Goal: Task Accomplishment & Management: Complete application form

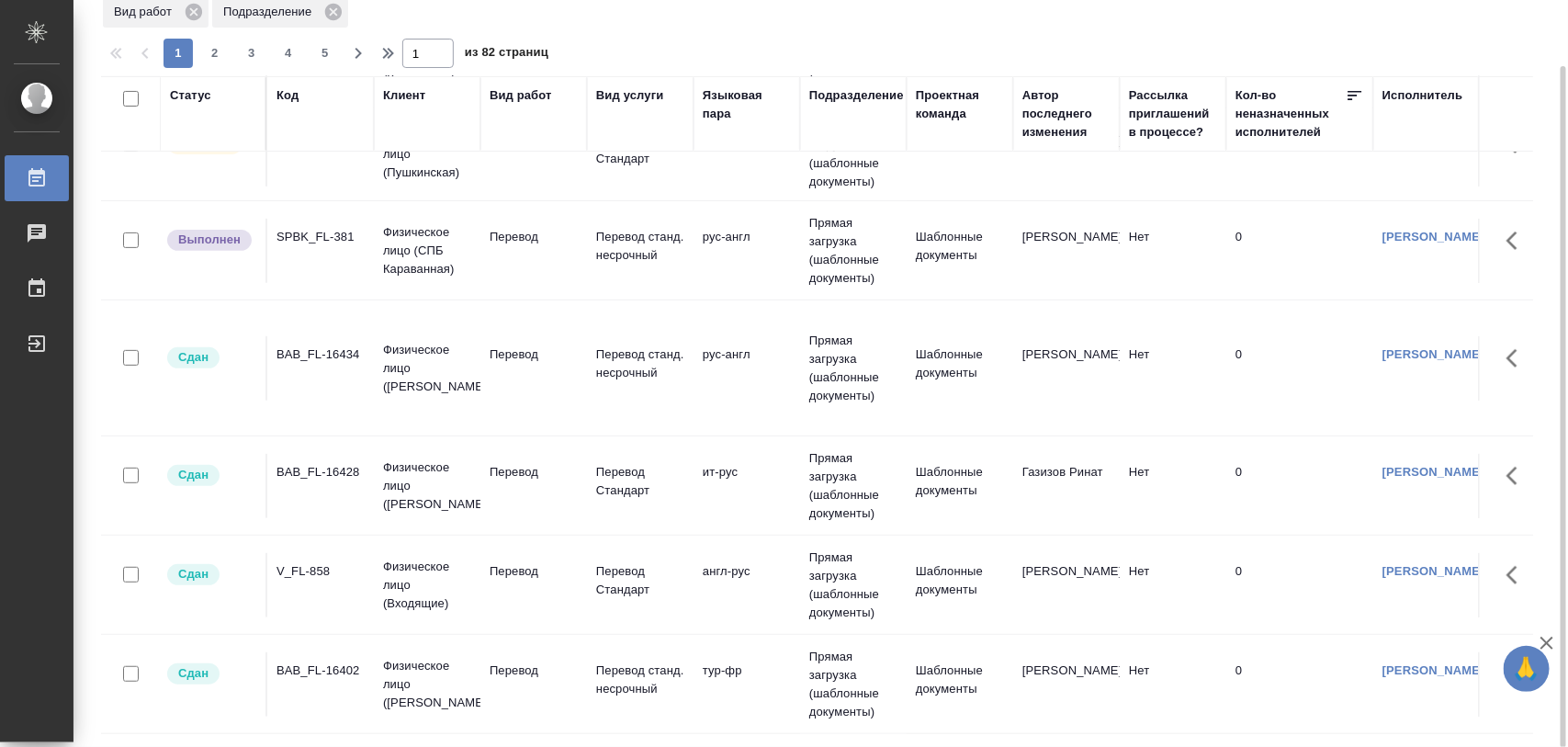
scroll to position [574, 0]
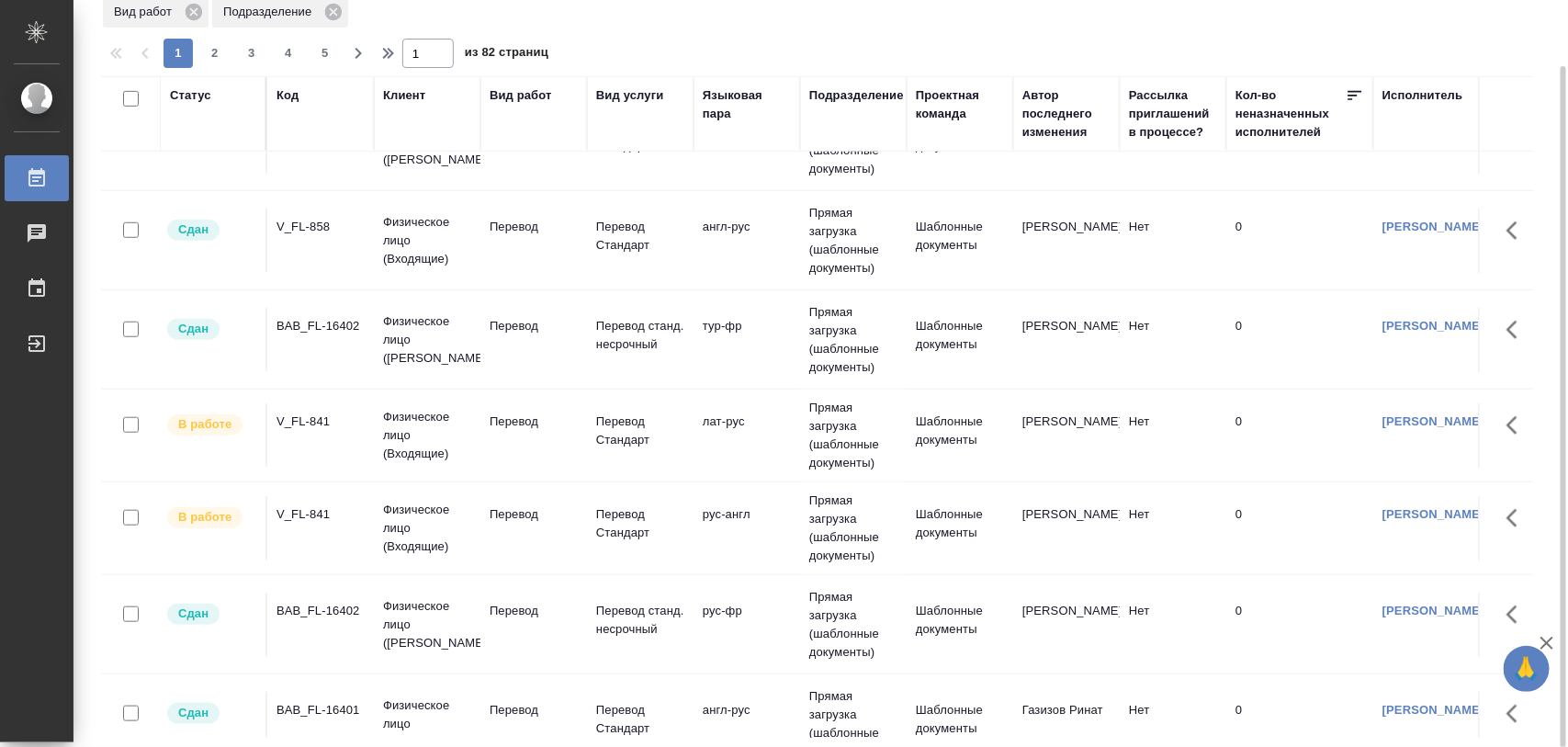
click at [304, 429] on div "V_FL-841" at bounding box center [320, 422] width 88 height 18
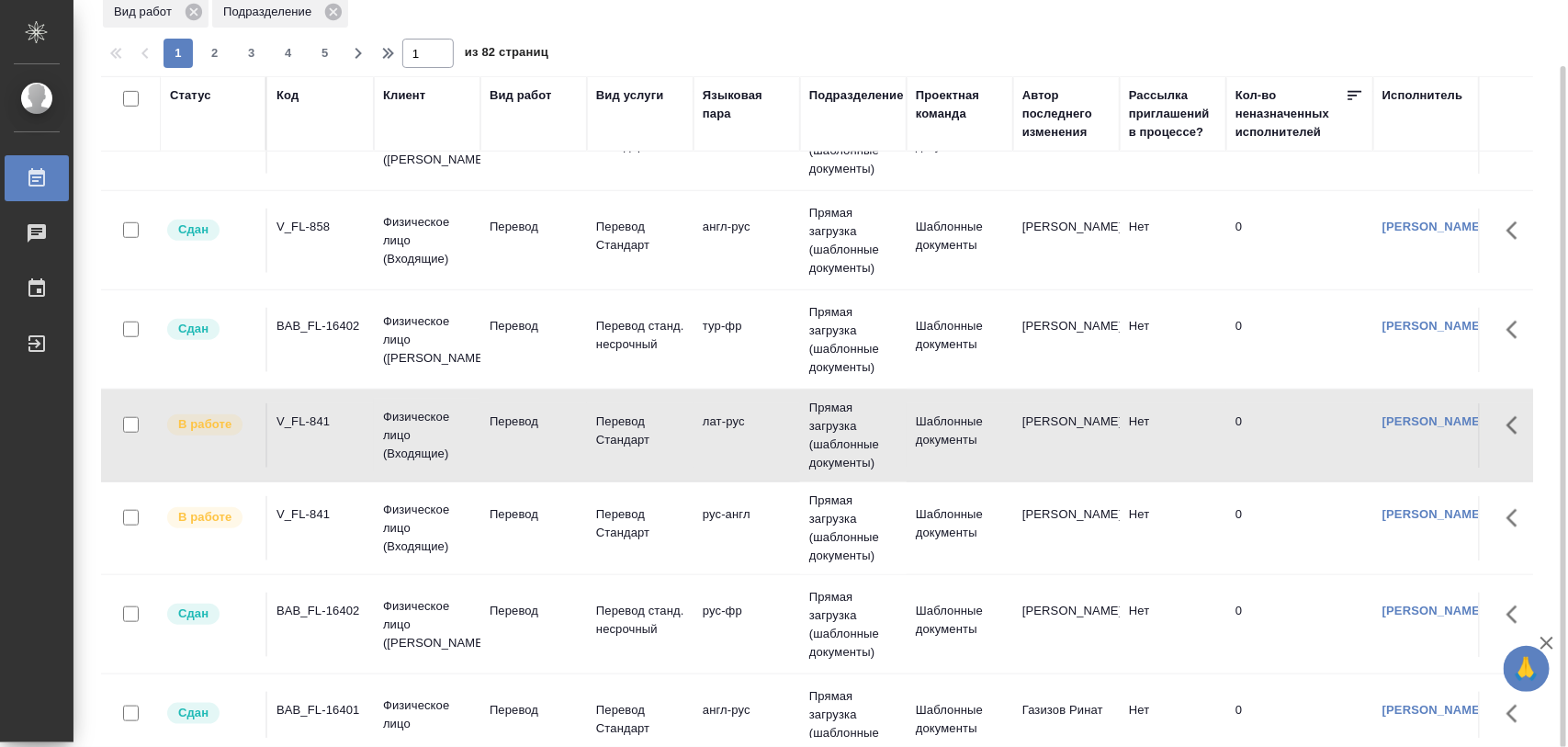
click at [336, 516] on div "V_FL-841" at bounding box center [320, 514] width 88 height 18
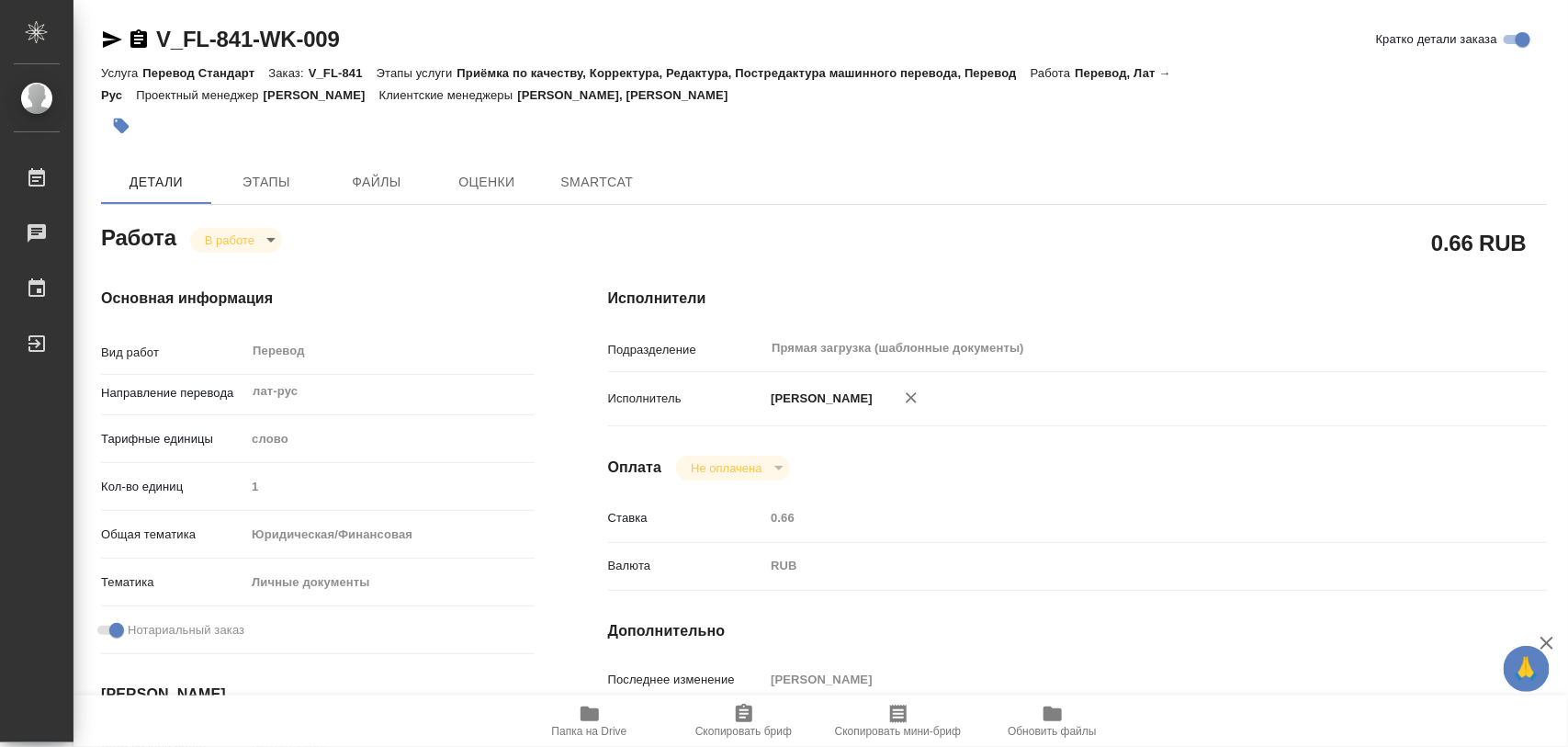
type textarea "x"
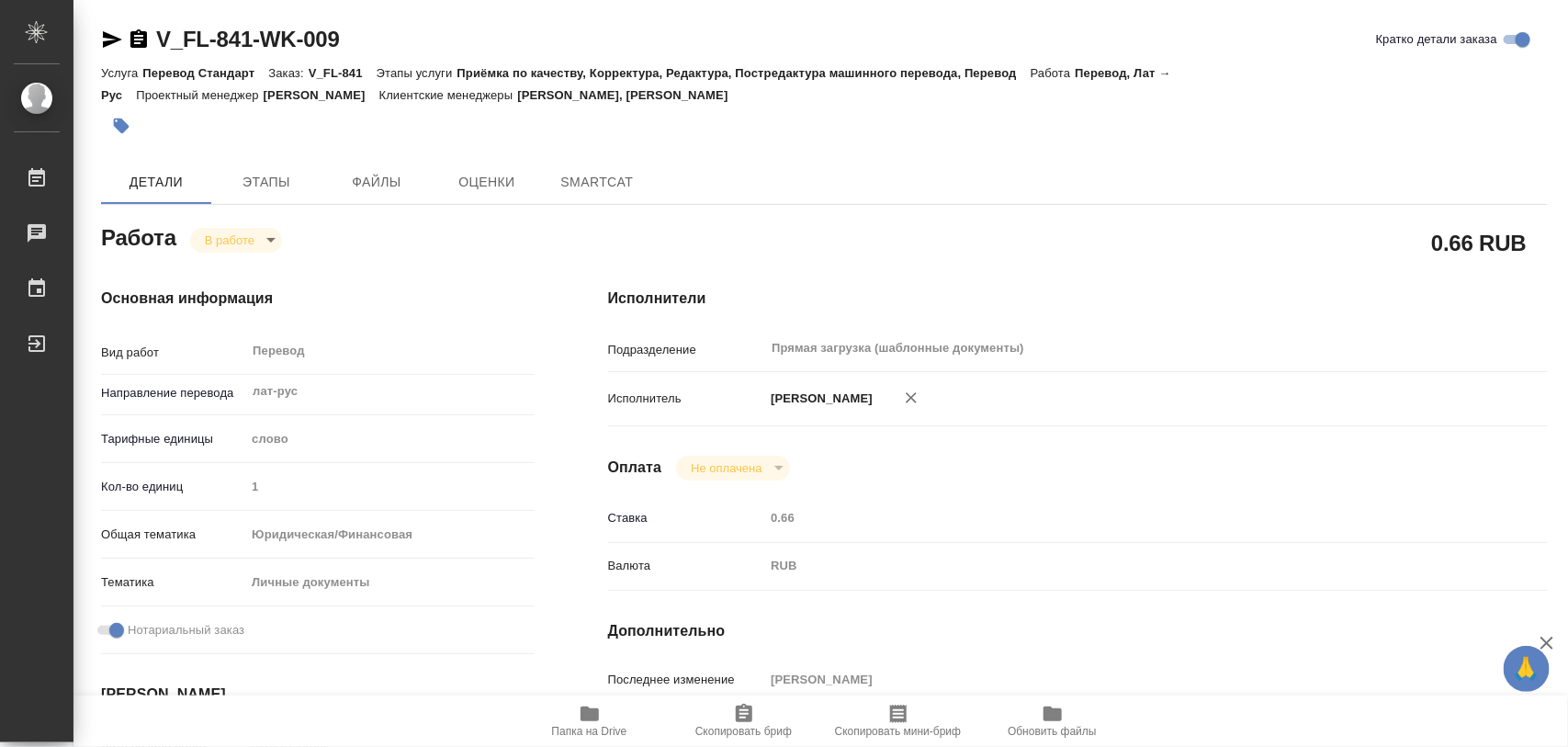
type textarea "x"
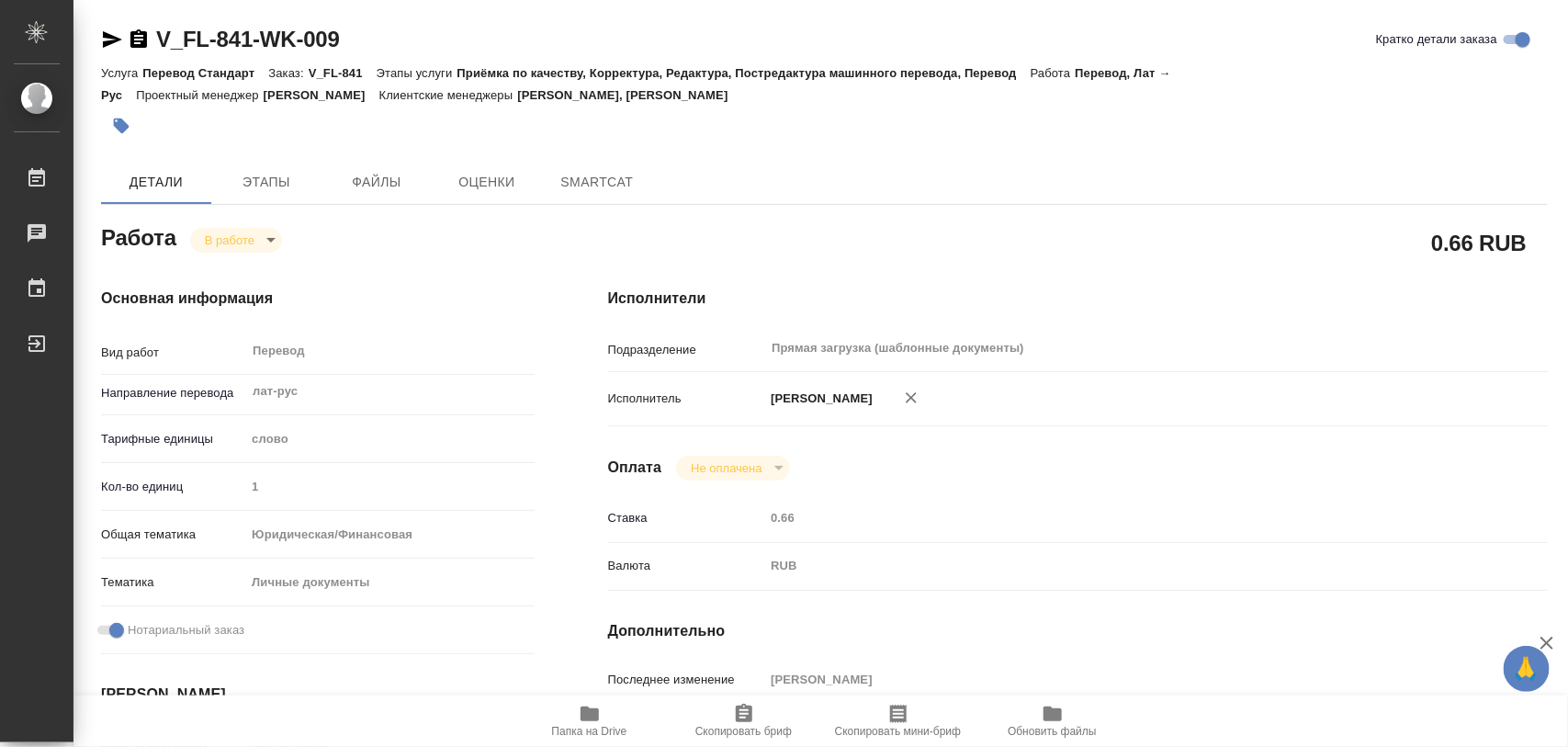
type textarea "x"
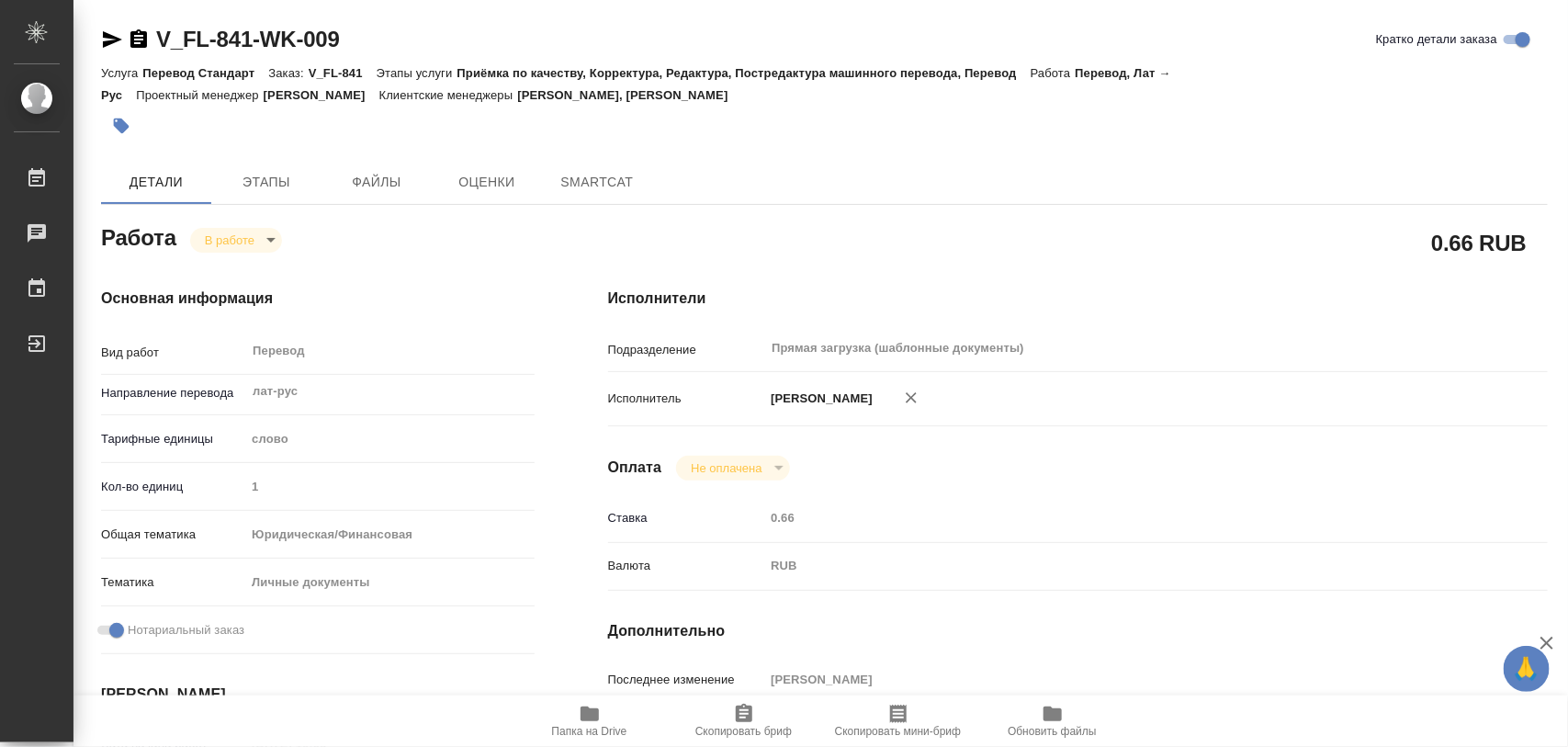
type textarea "x"
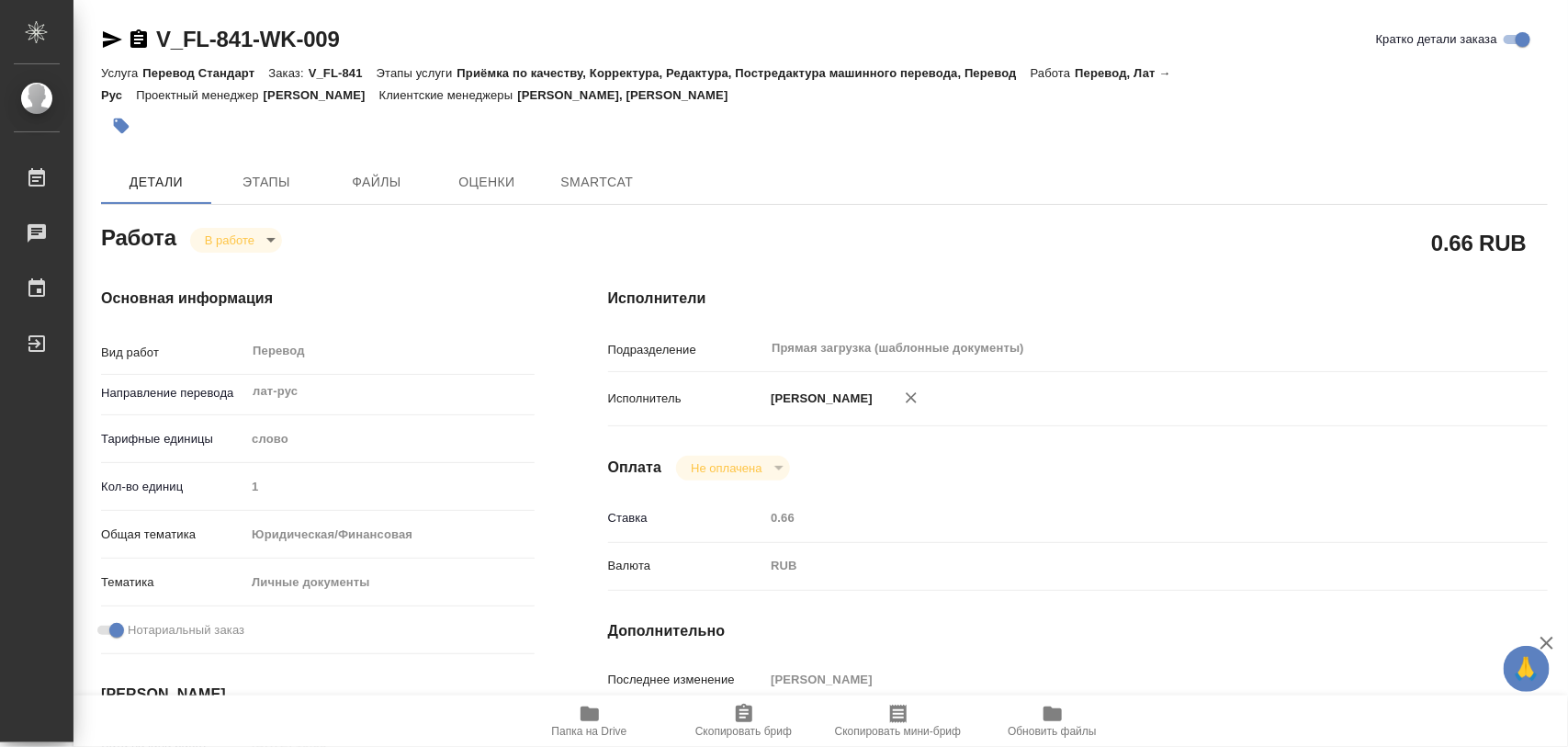
type textarea "x"
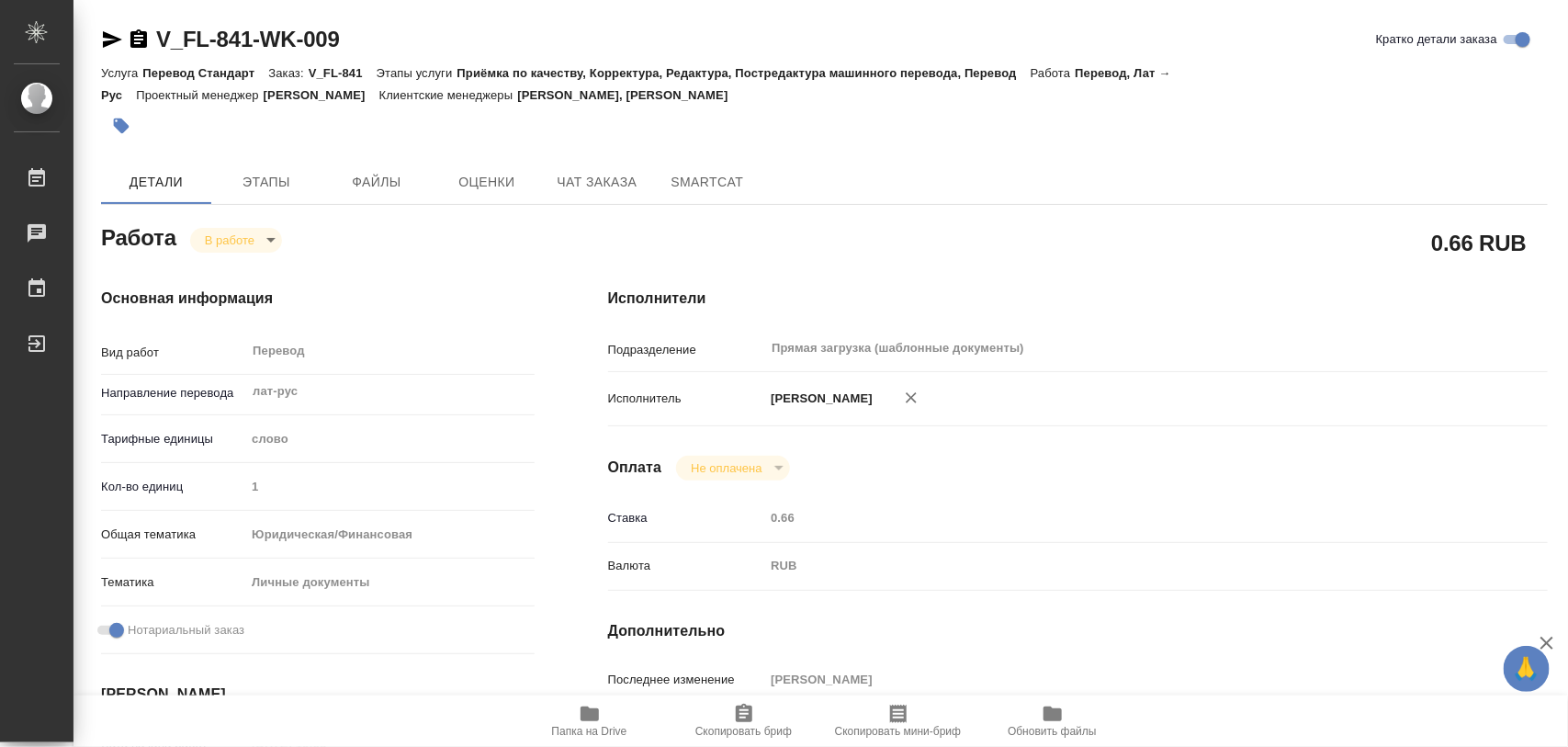
type textarea "x"
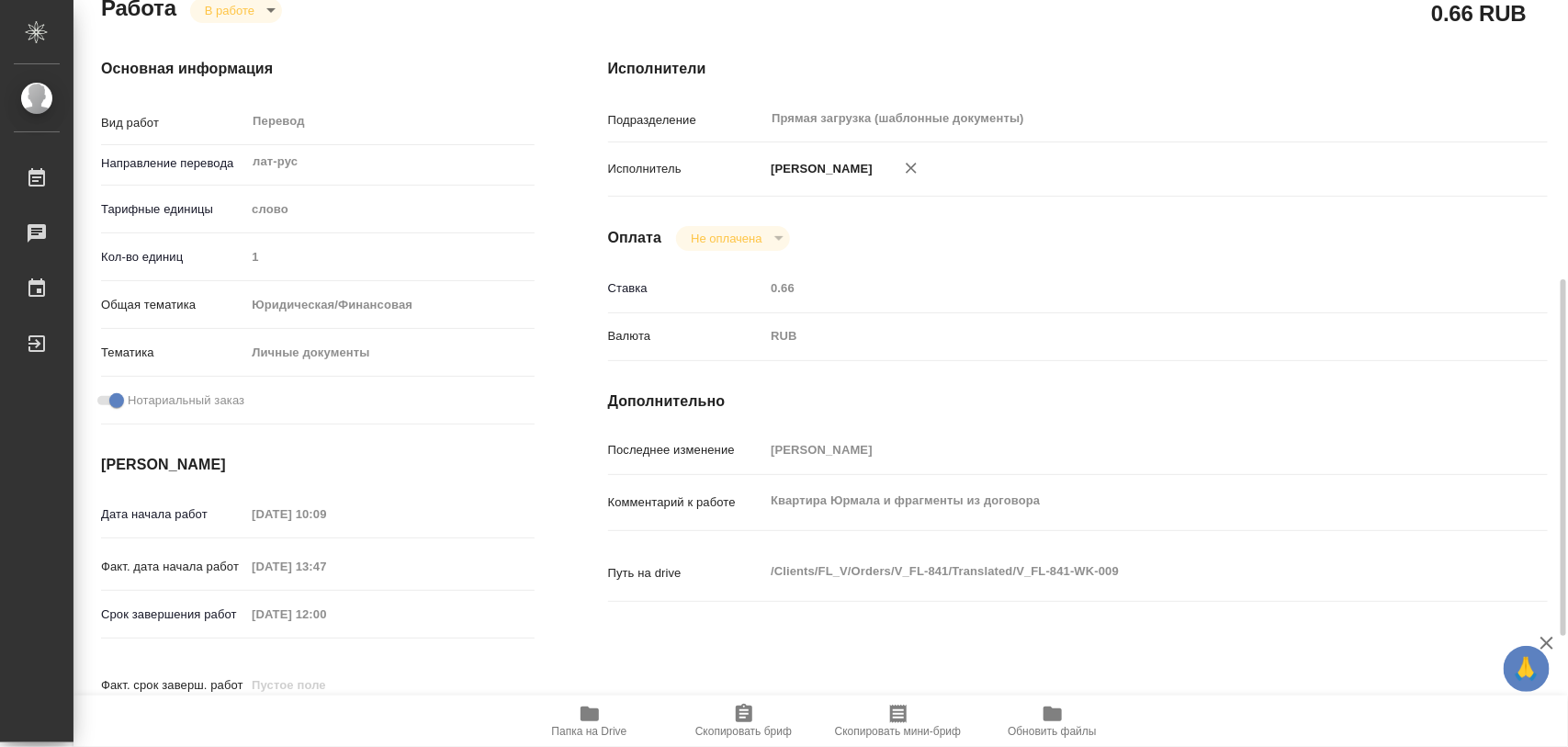
scroll to position [459, 0]
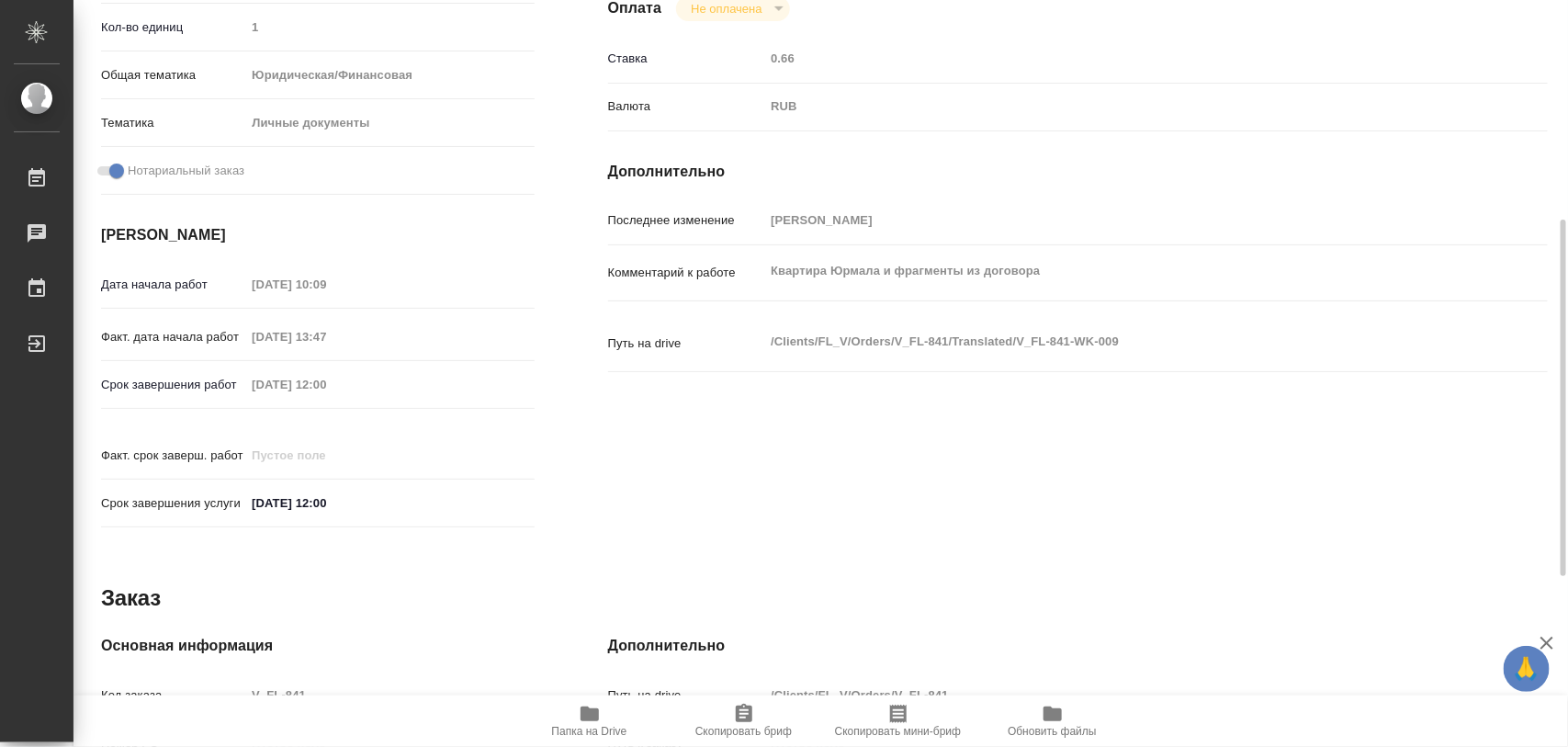
type textarea "x"
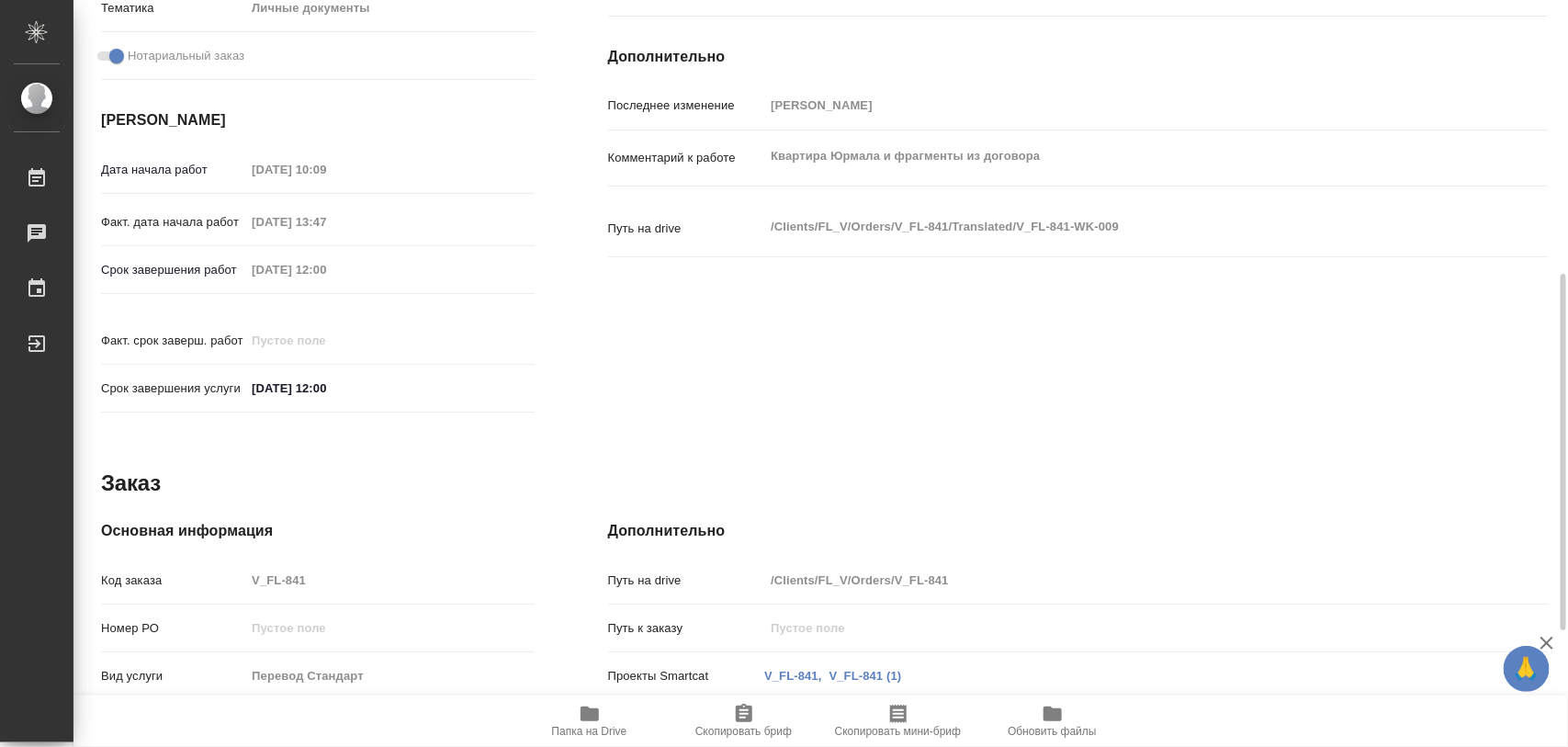
scroll to position [803, 0]
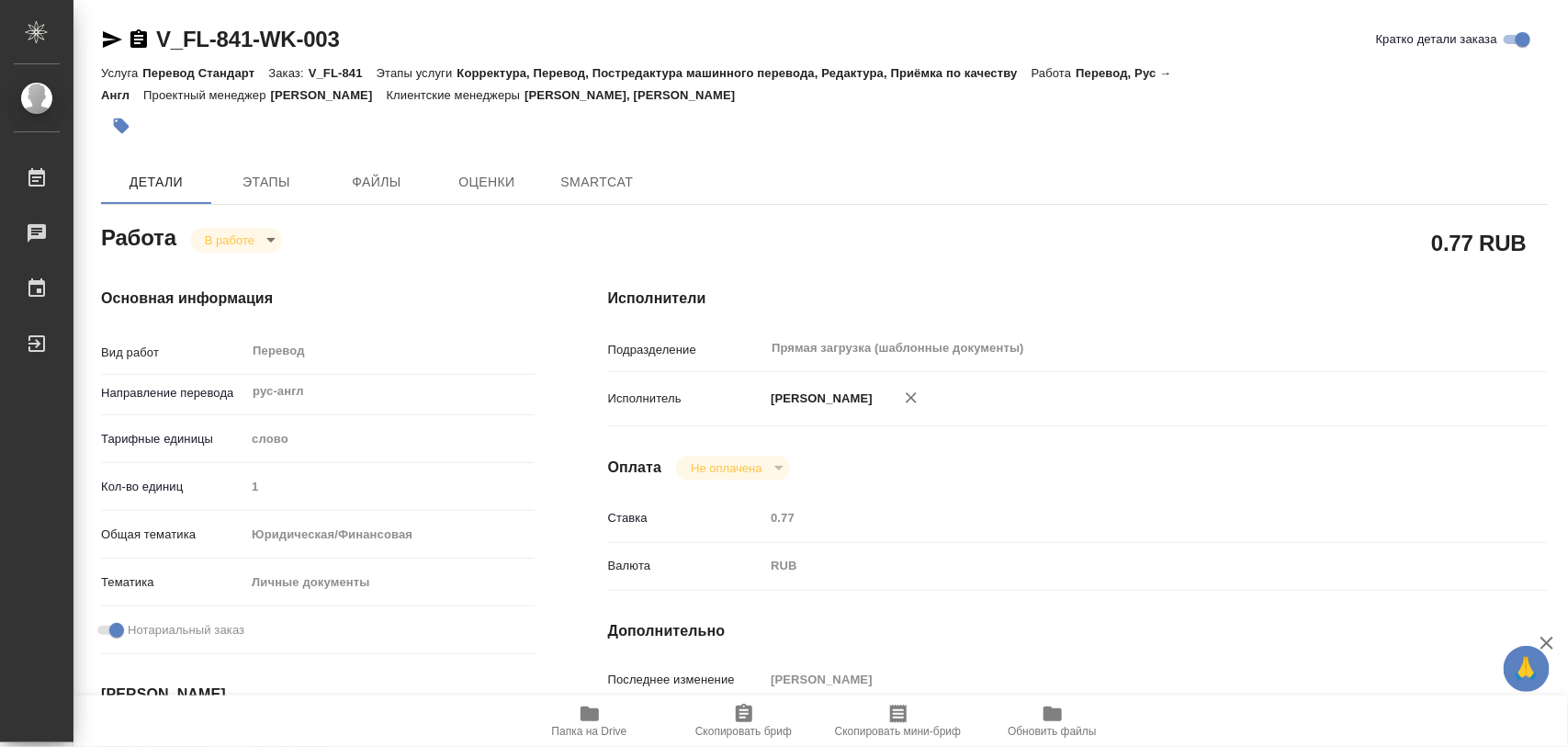
type textarea "x"
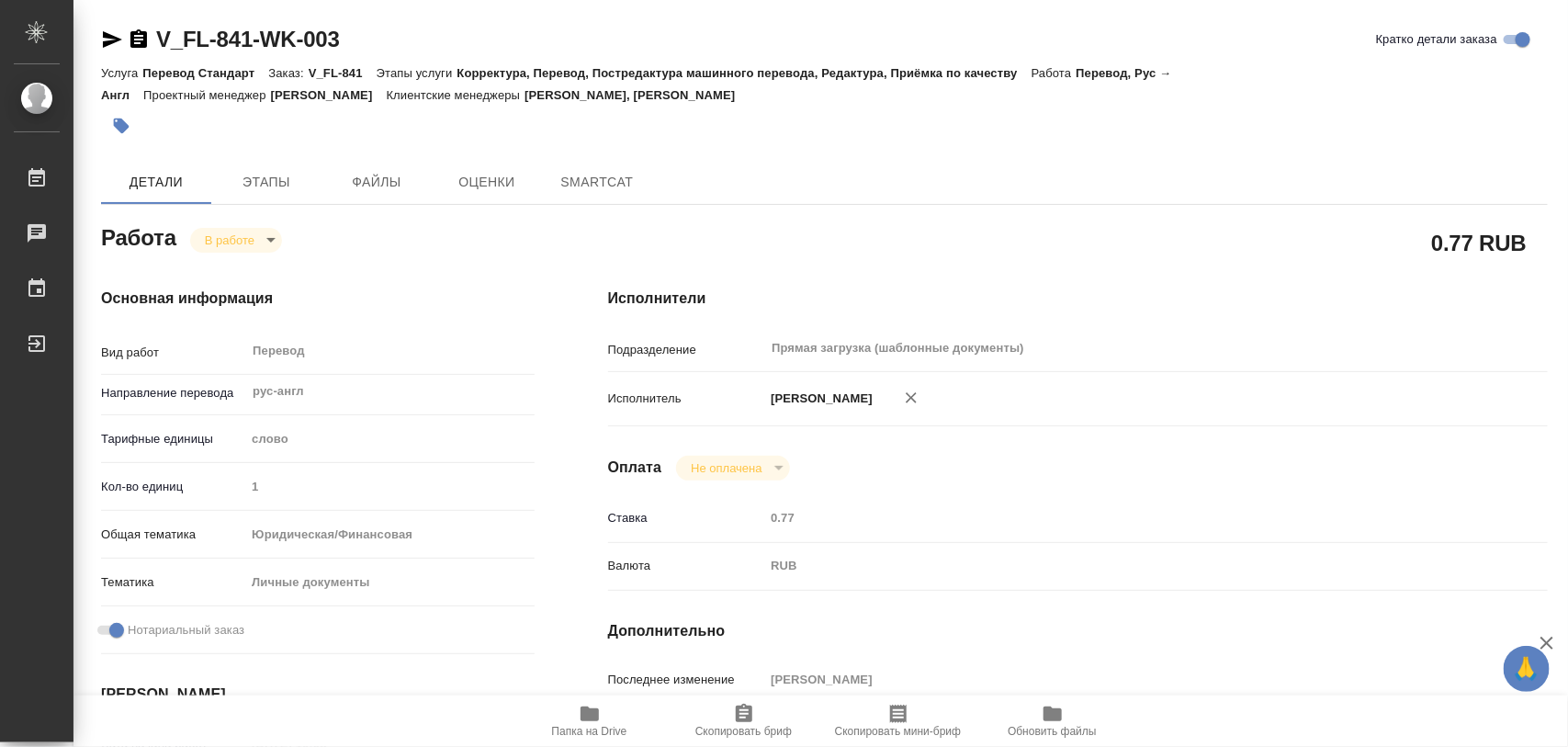
type textarea "x"
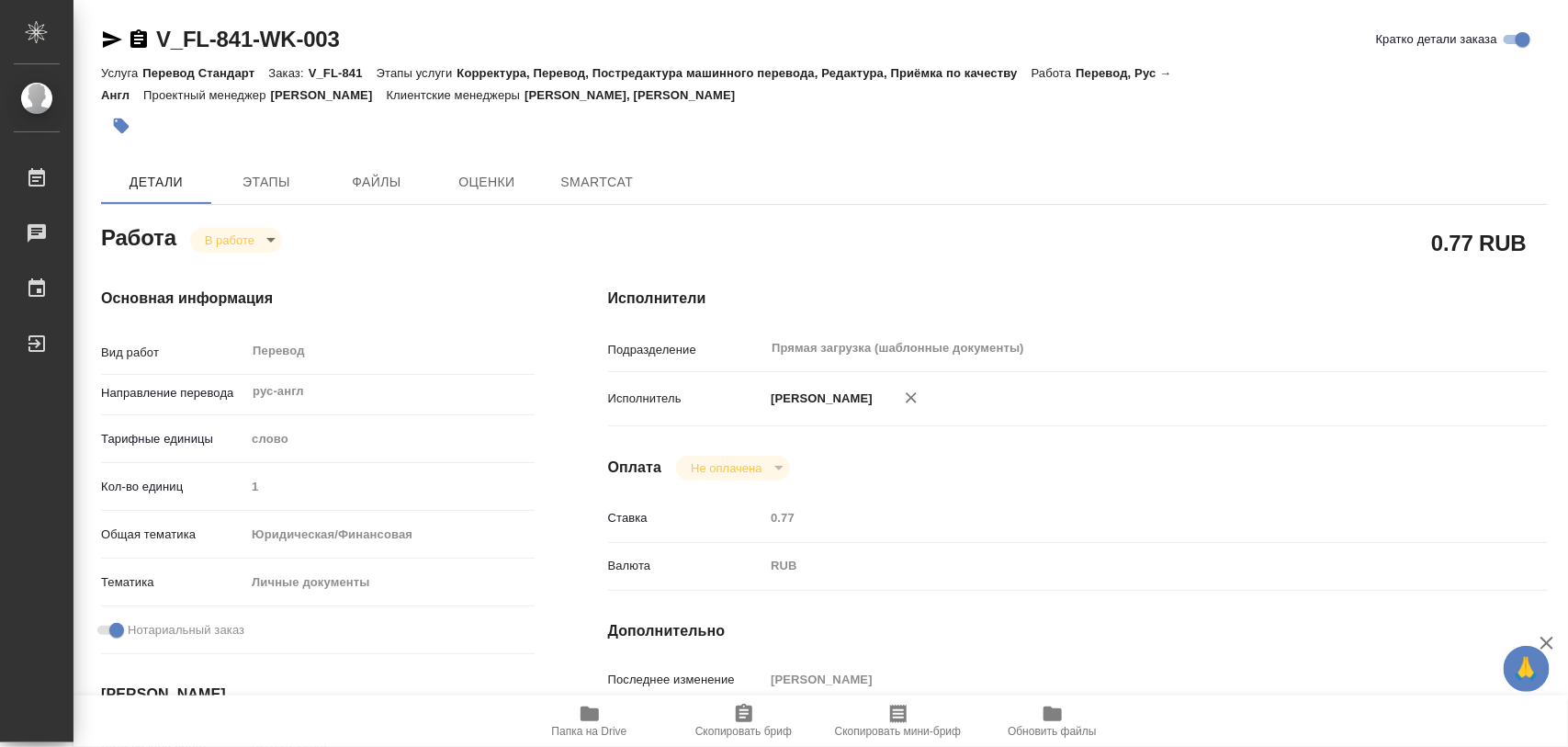
type textarea "x"
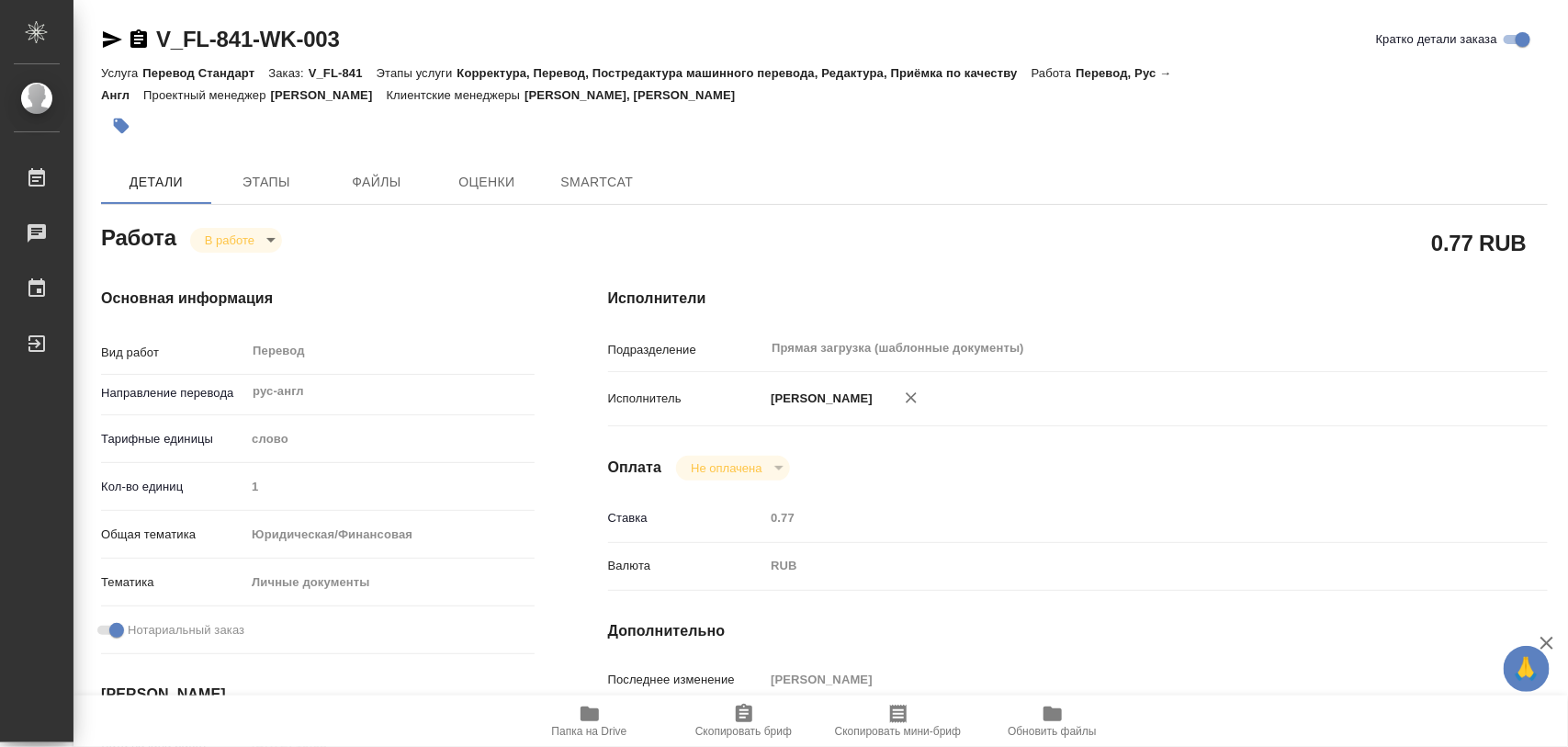
type textarea "x"
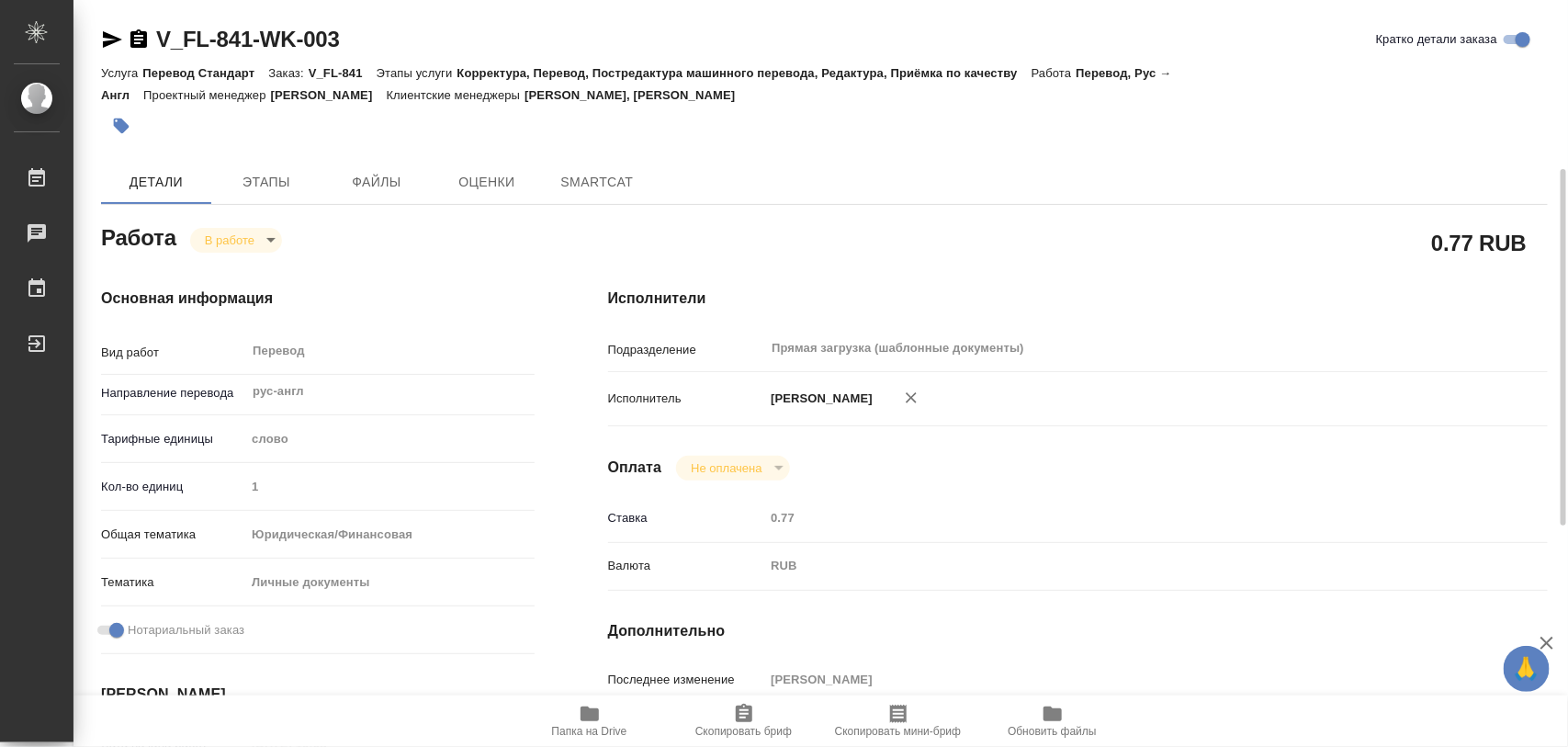
scroll to position [230, 0]
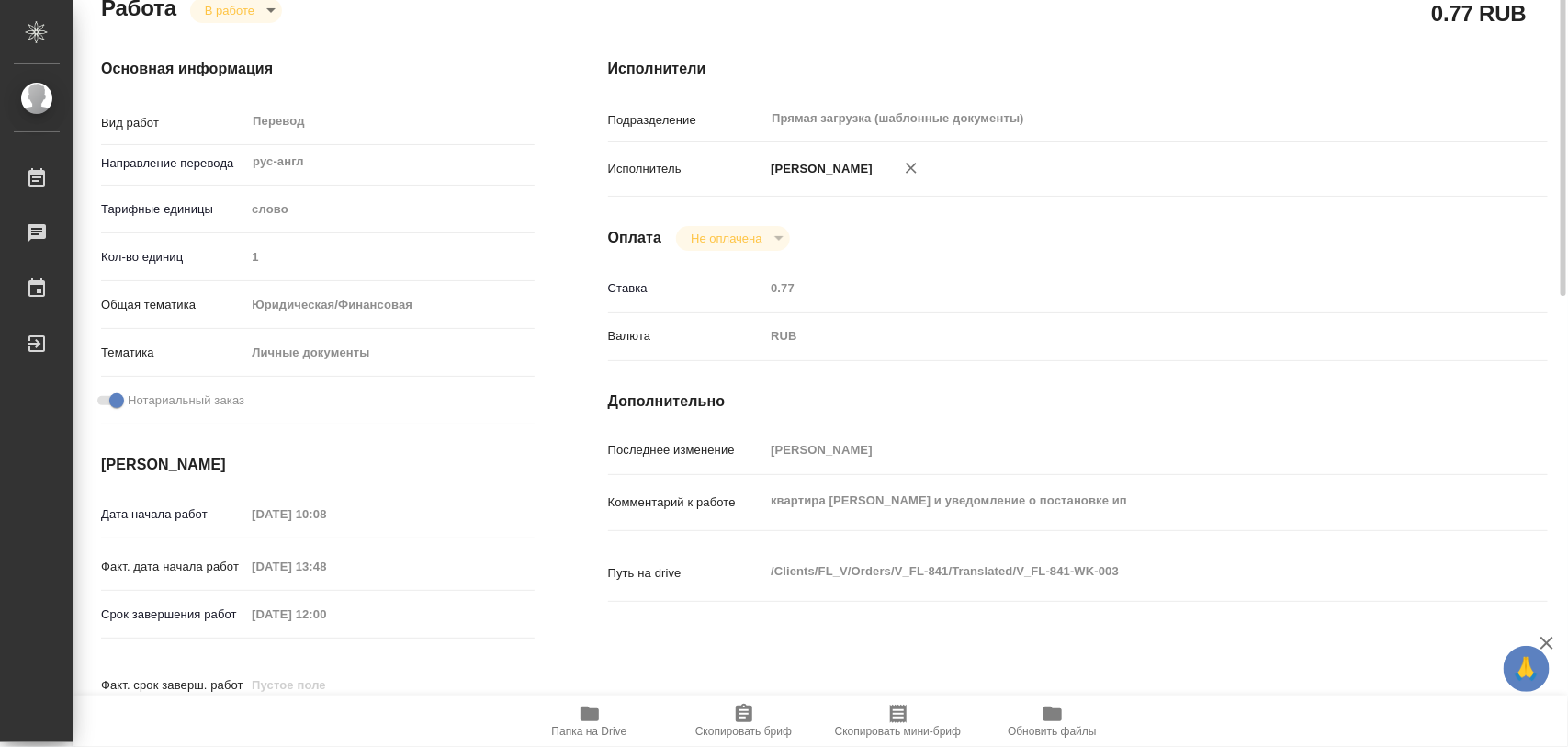
type textarea "x"
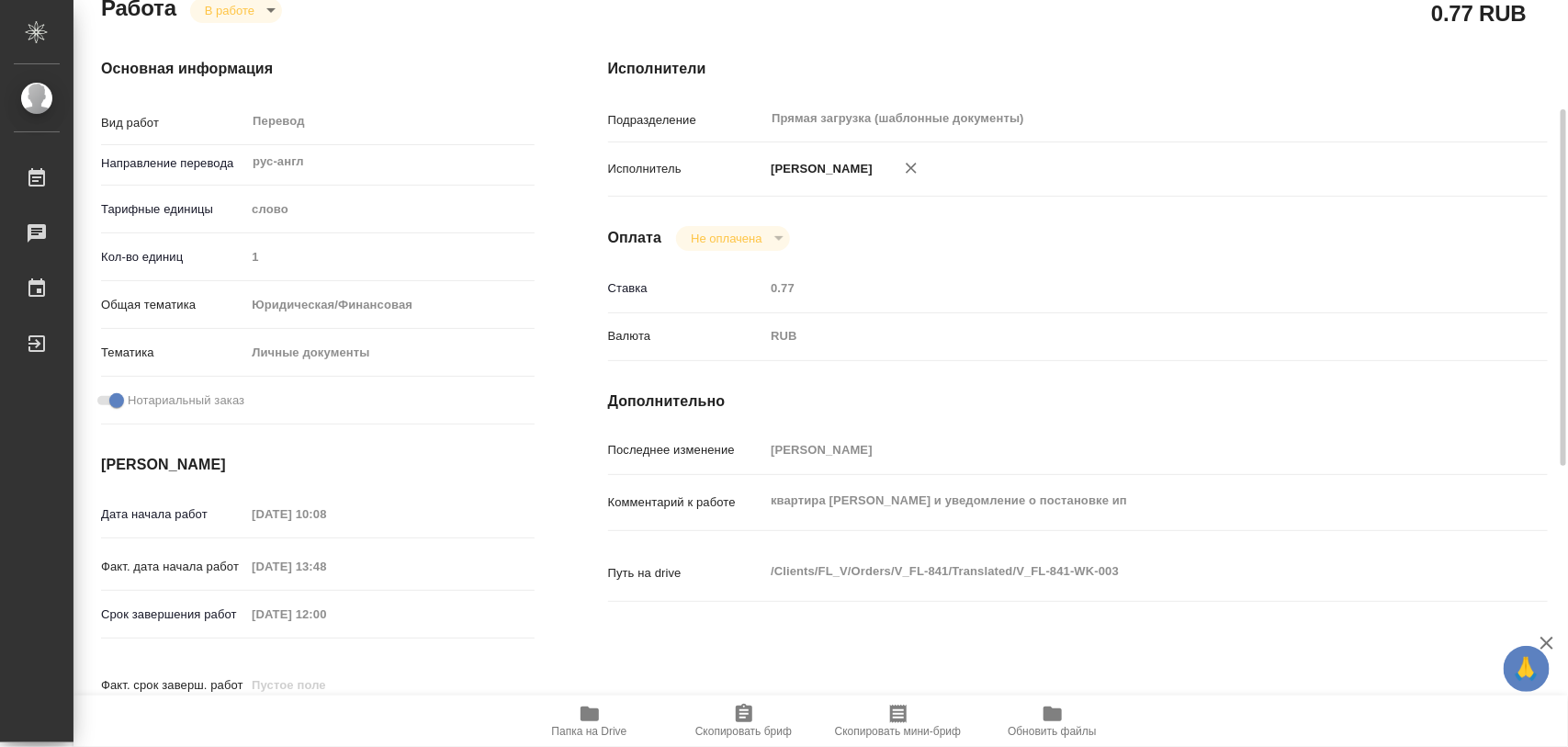
type textarea "x"
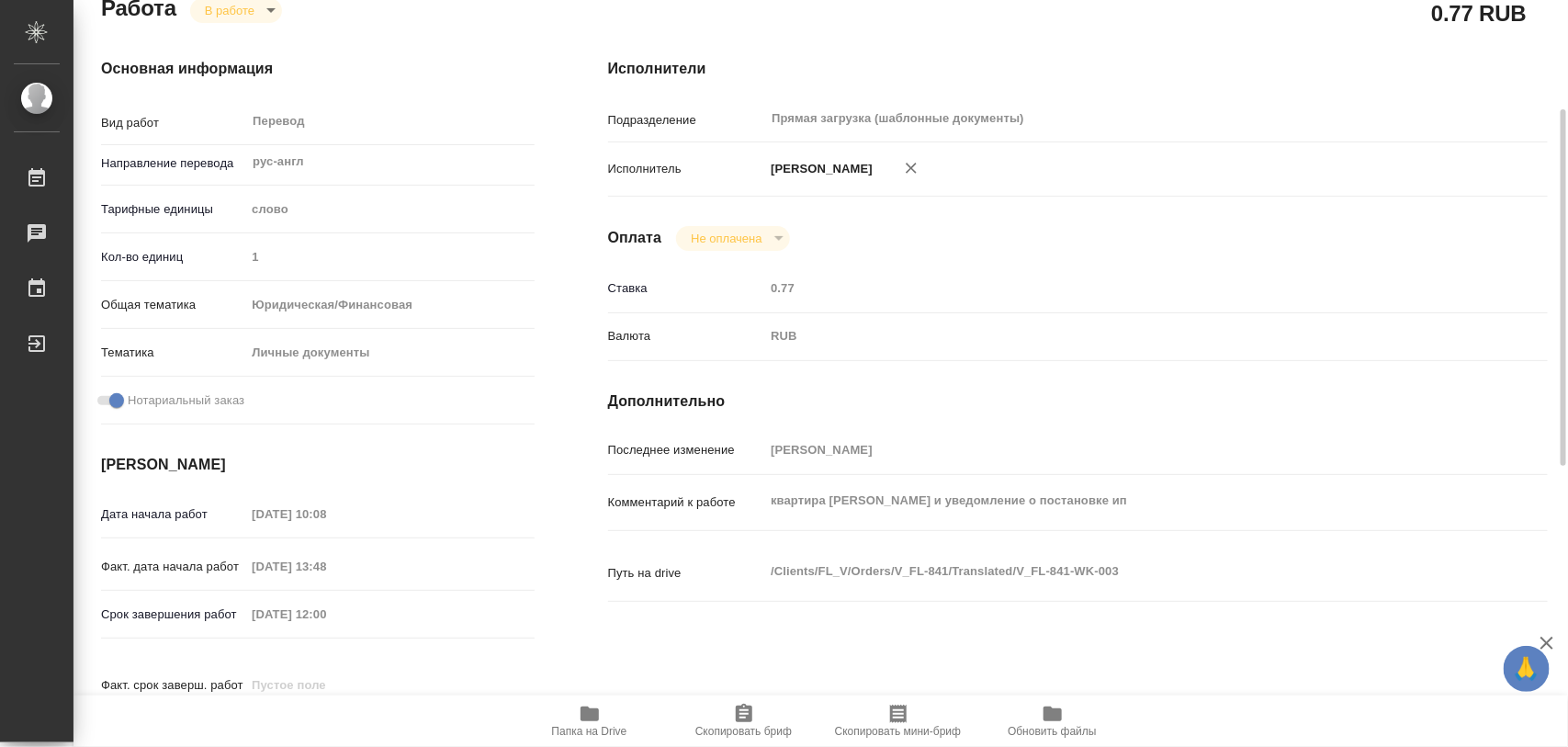
type textarea "x"
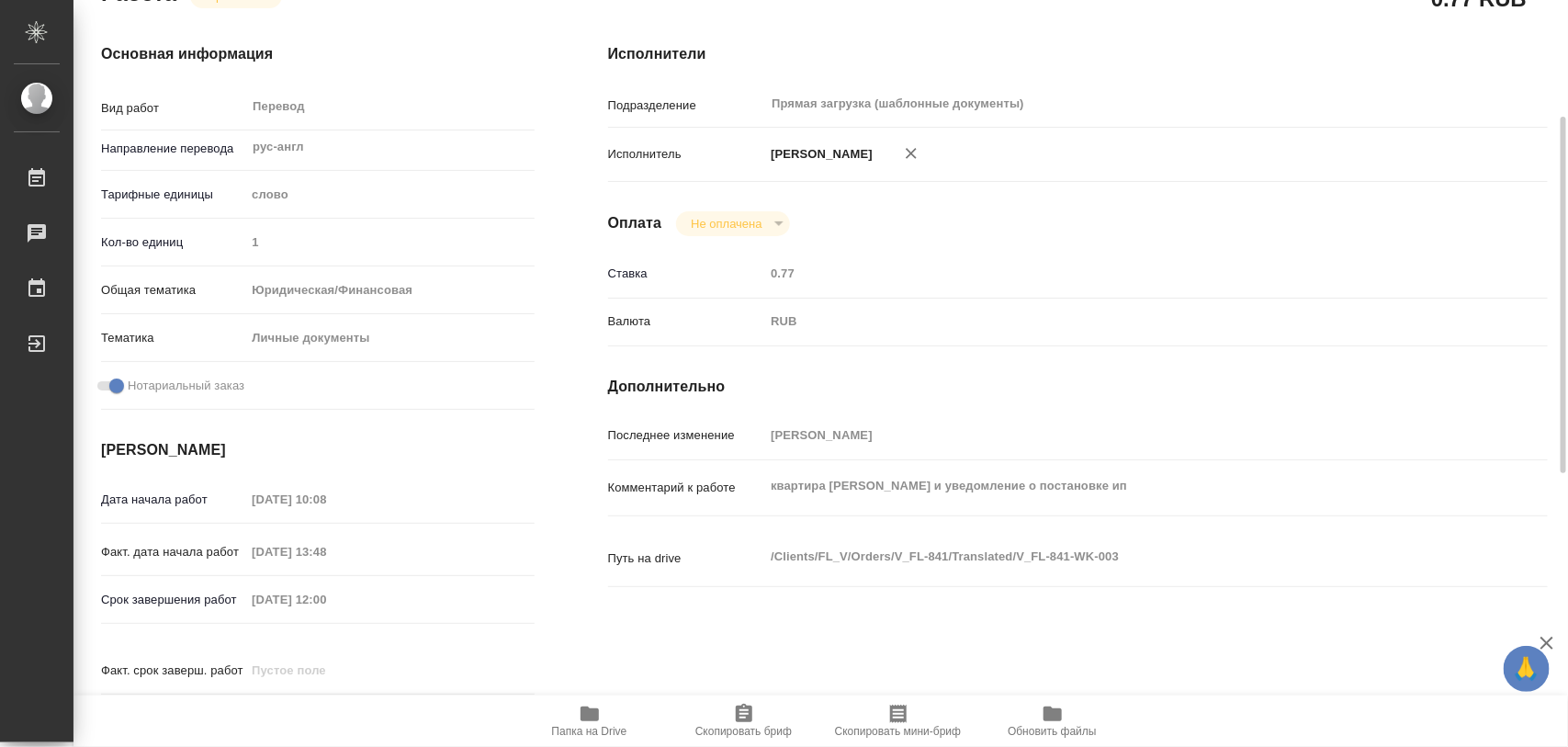
scroll to position [0, 0]
